Goal: Find specific page/section: Find specific page/section

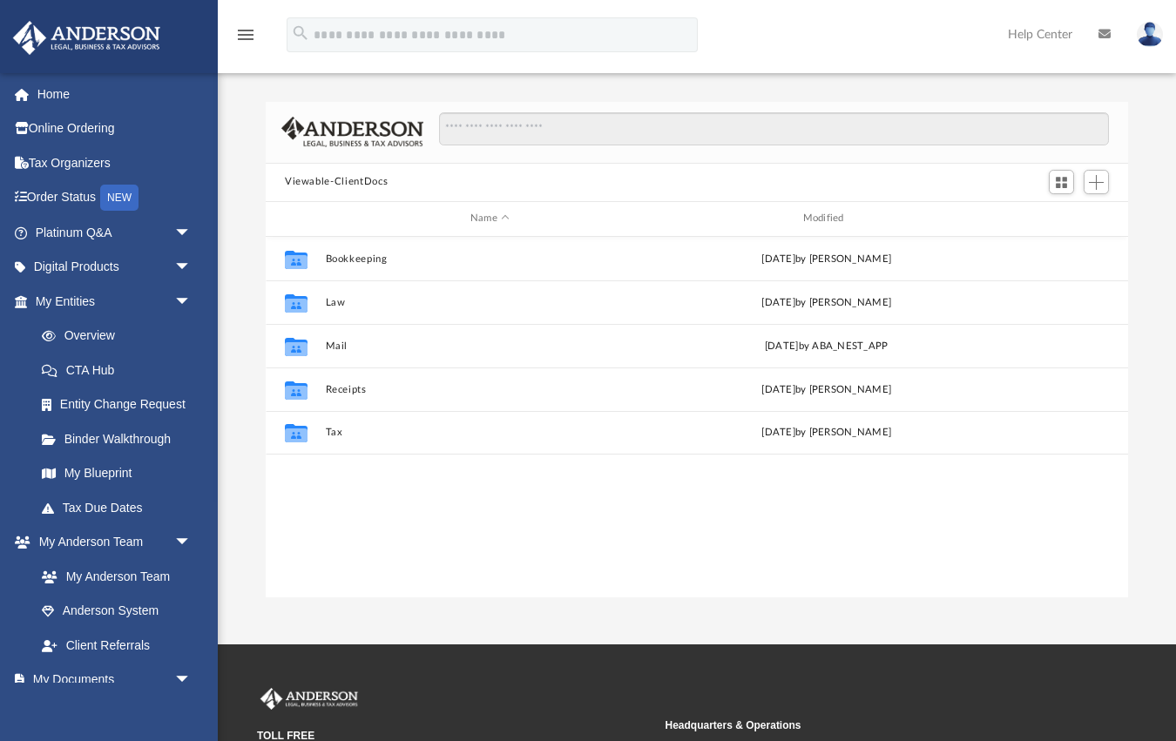
scroll to position [395, 862]
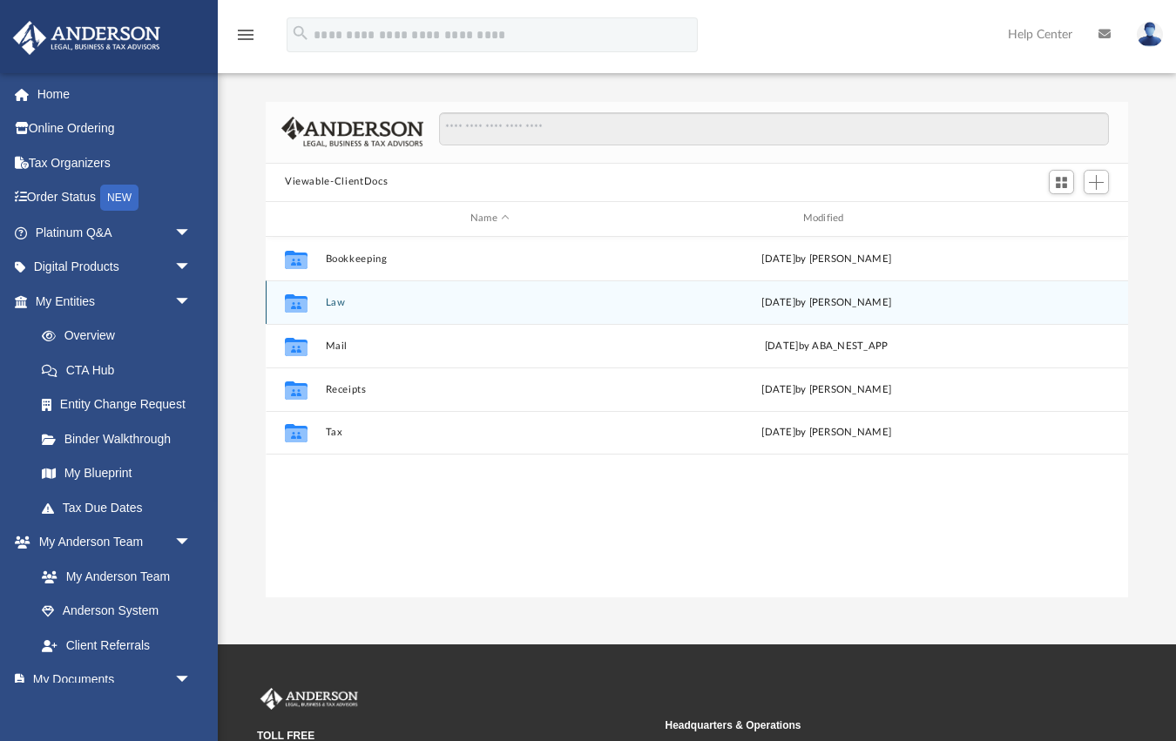
click at [331, 300] on button "Law" at bounding box center [490, 301] width 329 height 11
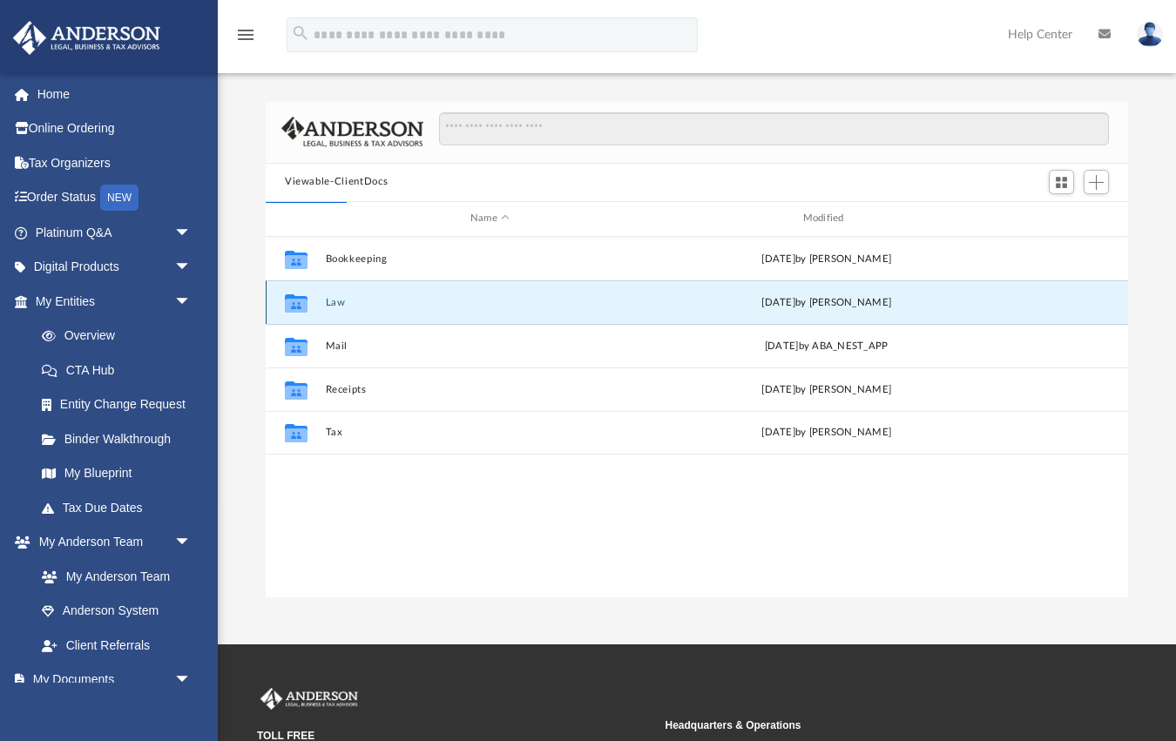
click at [334, 300] on button "Law" at bounding box center [490, 301] width 329 height 11
click at [336, 300] on button "Law" at bounding box center [490, 301] width 329 height 11
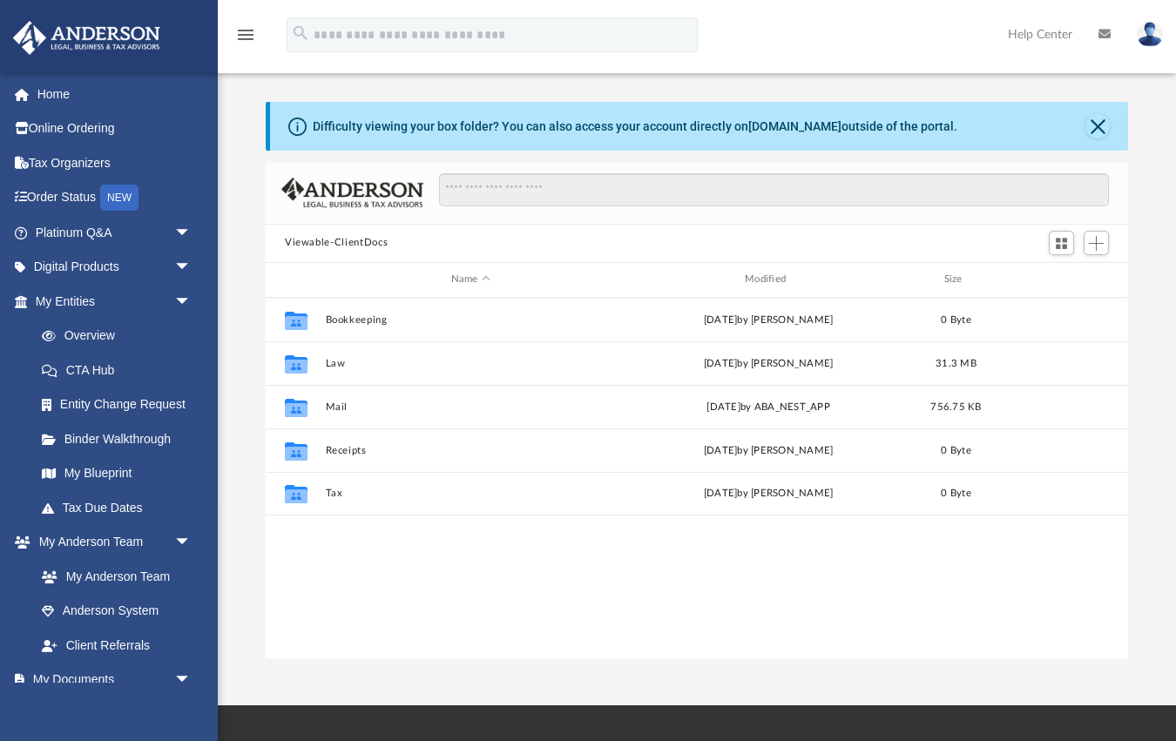
scroll to position [395, 862]
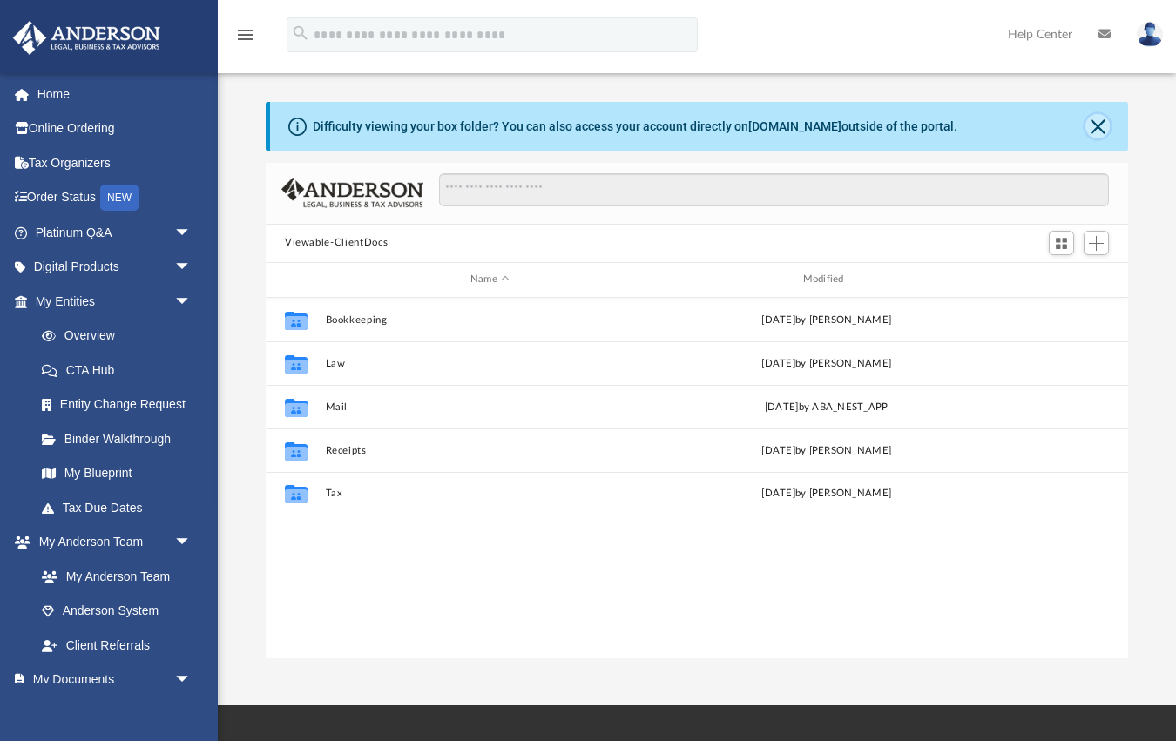
click at [1096, 130] on button "Close" at bounding box center [1097, 126] width 24 height 24
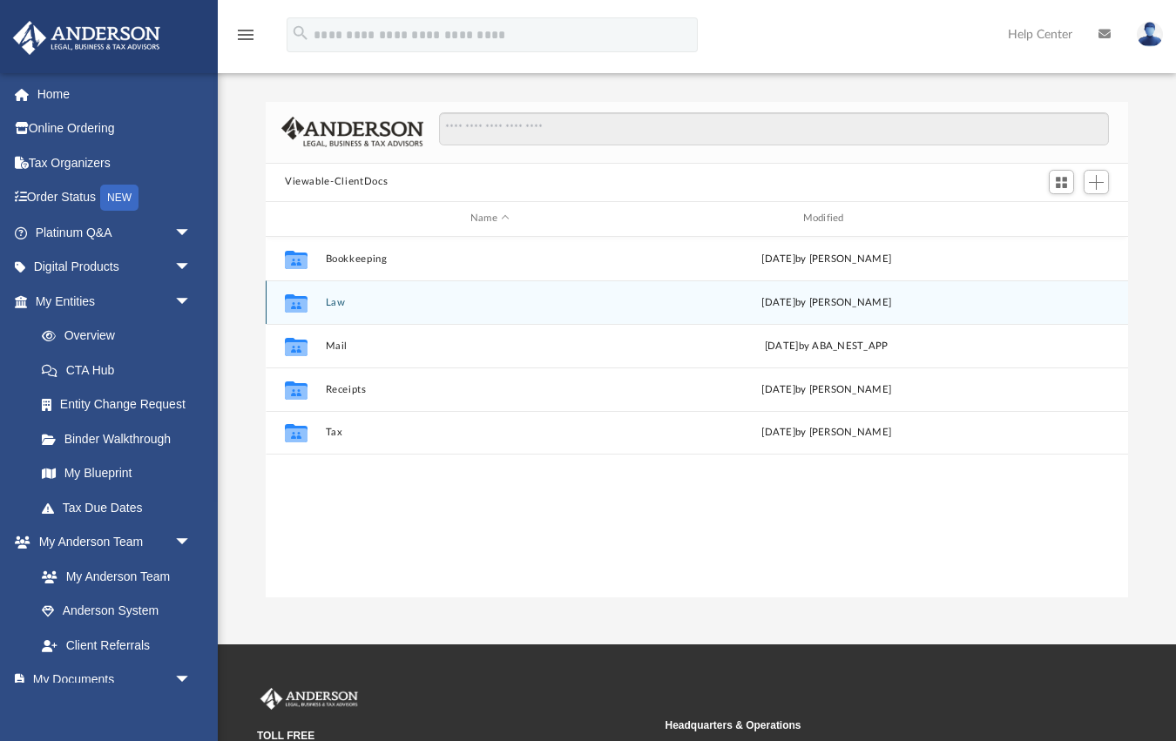
click at [334, 300] on button "Law" at bounding box center [490, 301] width 329 height 11
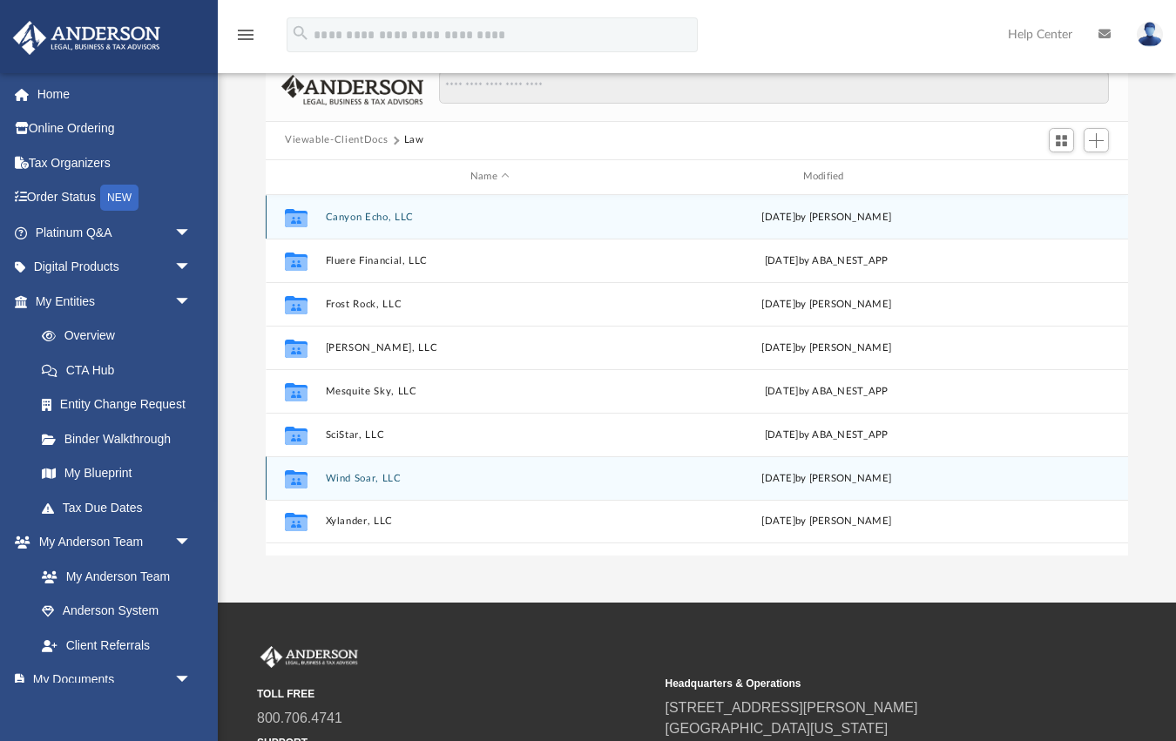
scroll to position [22, 0]
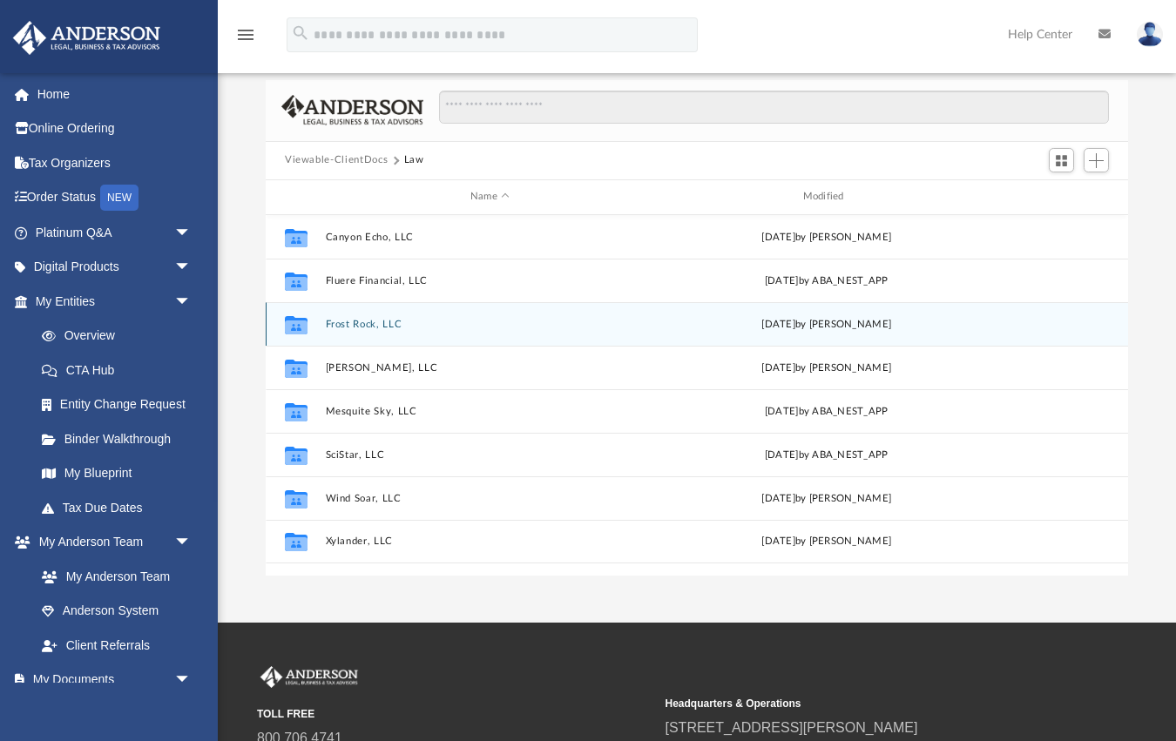
click at [350, 326] on button "Frost Rock, LLC" at bounding box center [490, 323] width 329 height 11
